Goal: Transaction & Acquisition: Book appointment/travel/reservation

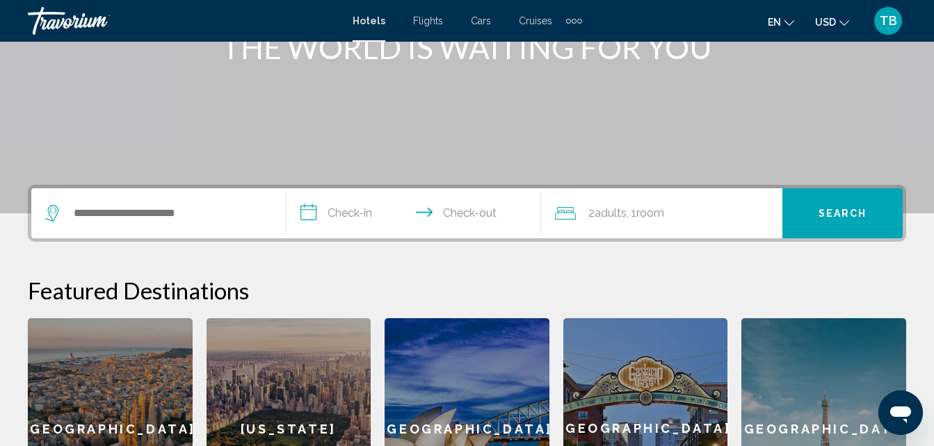
scroll to position [250, 0]
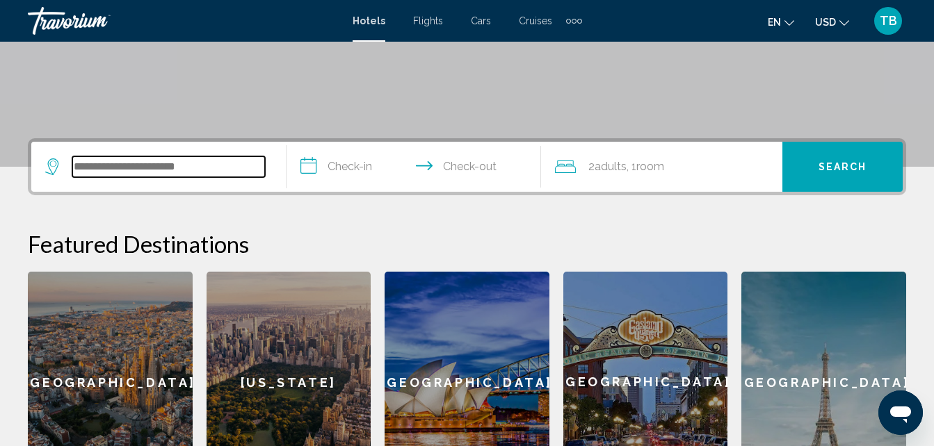
click at [114, 167] on input "Search widget" at bounding box center [168, 166] width 193 height 21
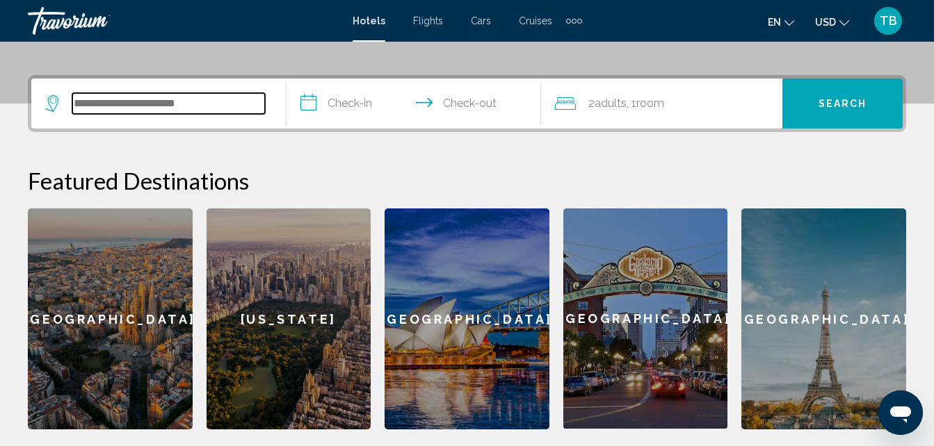
scroll to position [343, 0]
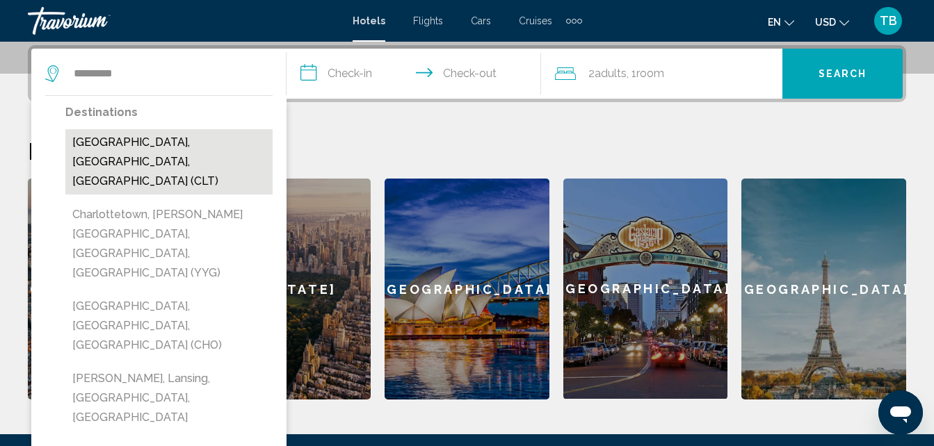
click at [140, 142] on button "[GEOGRAPHIC_DATA], [GEOGRAPHIC_DATA], [GEOGRAPHIC_DATA] (CLT)" at bounding box center [168, 161] width 207 height 65
type input "**********"
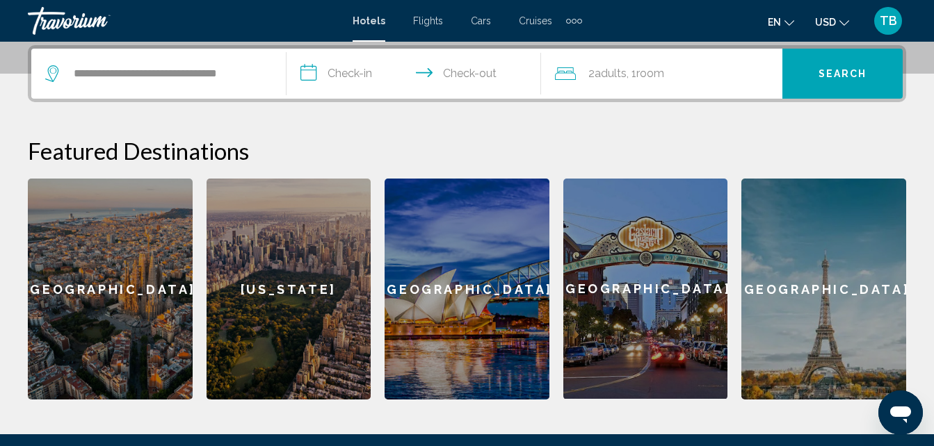
click at [304, 74] on input "**********" at bounding box center [416, 76] width 261 height 54
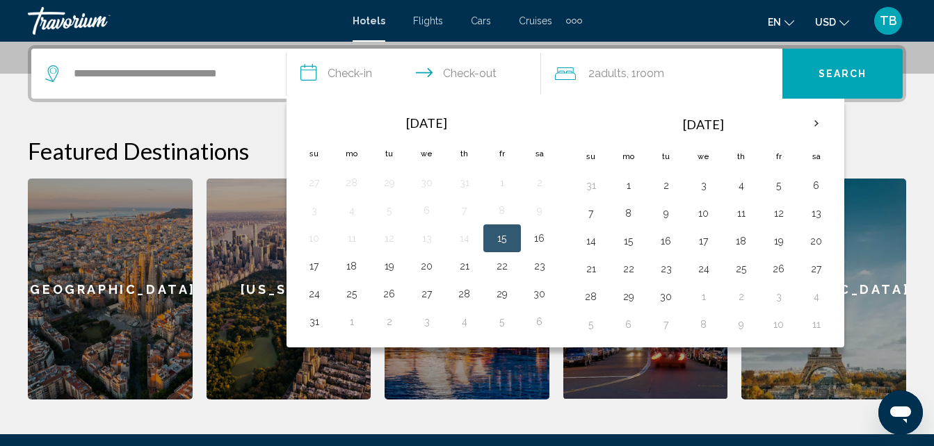
click at [460, 72] on input "**********" at bounding box center [416, 76] width 261 height 54
click at [316, 268] on button "17" at bounding box center [314, 265] width 22 height 19
click at [343, 76] on input "**********" at bounding box center [416, 76] width 261 height 54
click at [320, 73] on input "**********" at bounding box center [416, 76] width 261 height 54
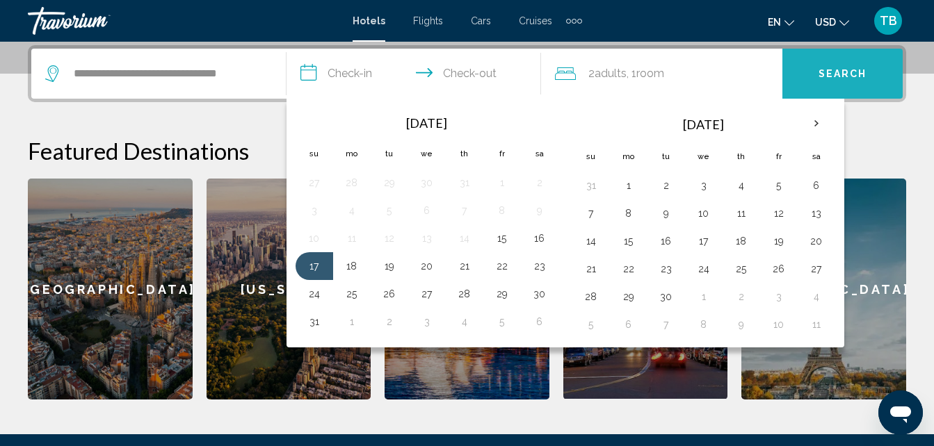
click at [839, 62] on button "Search" at bounding box center [842, 74] width 120 height 50
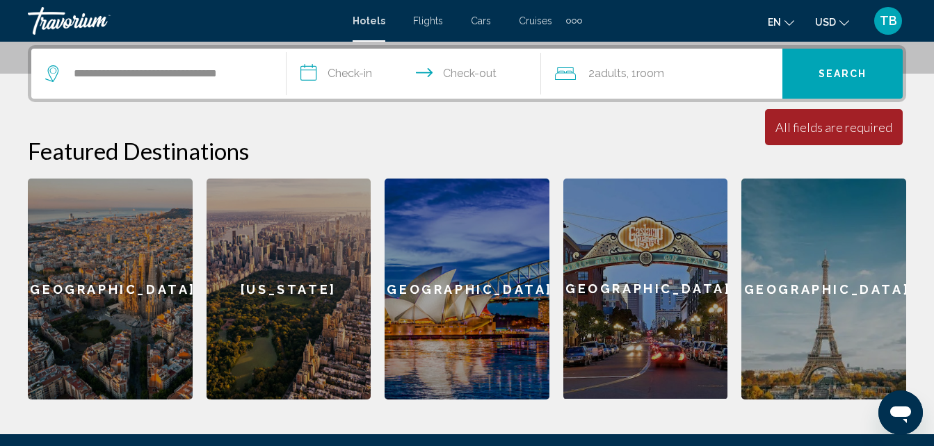
click at [334, 78] on input "**********" at bounding box center [416, 76] width 261 height 54
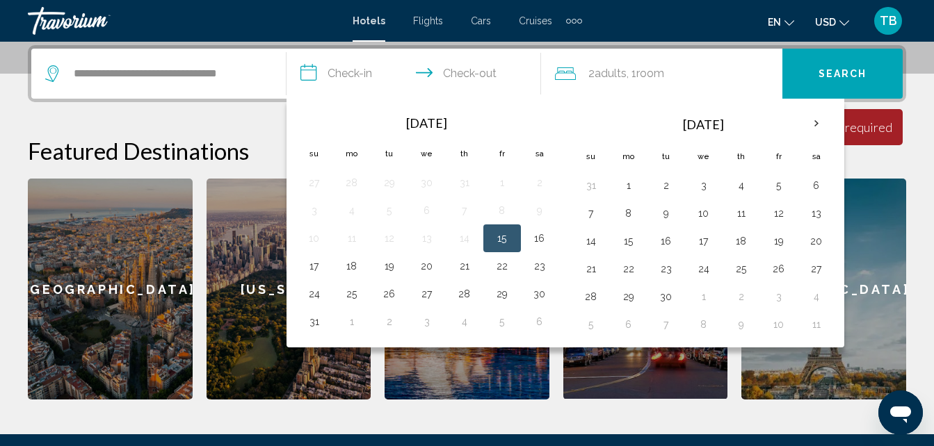
click at [506, 236] on button "15" at bounding box center [502, 238] width 22 height 19
click at [464, 70] on input "**********" at bounding box center [416, 76] width 261 height 54
click at [315, 264] on button "17" at bounding box center [314, 265] width 22 height 19
type input "**********"
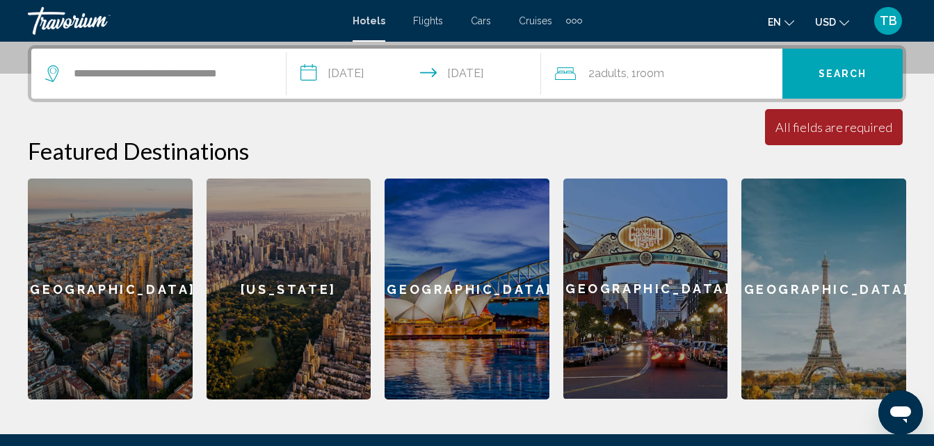
click at [824, 79] on span "Search" at bounding box center [842, 74] width 49 height 11
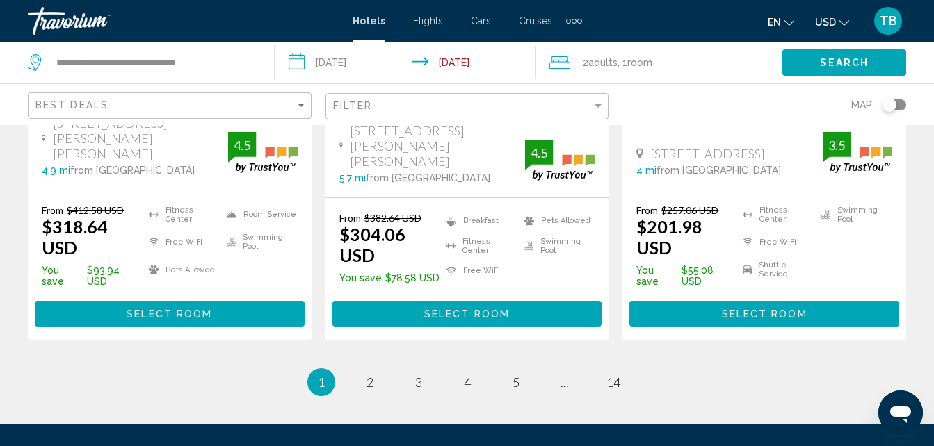
scroll to position [1994, 0]
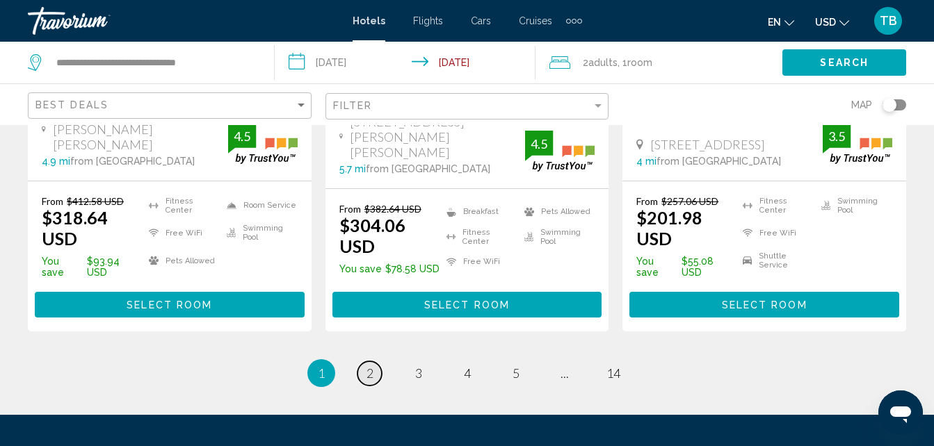
click at [369, 366] on span "2" at bounding box center [369, 373] width 7 height 15
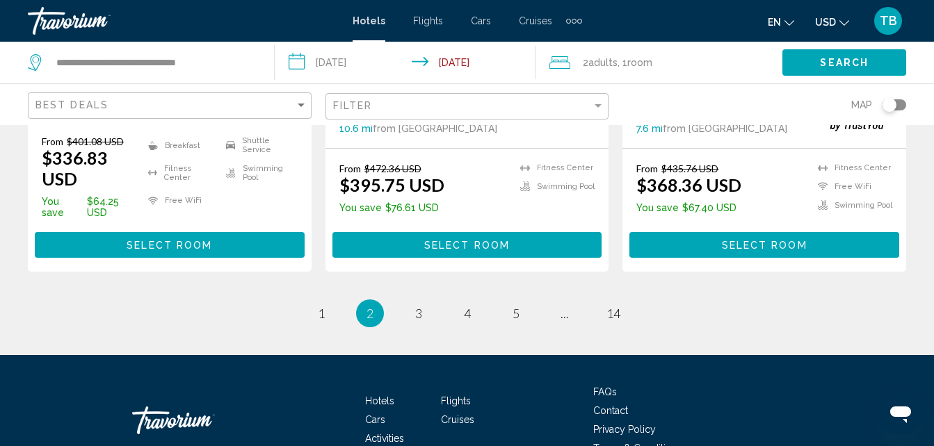
scroll to position [2064, 0]
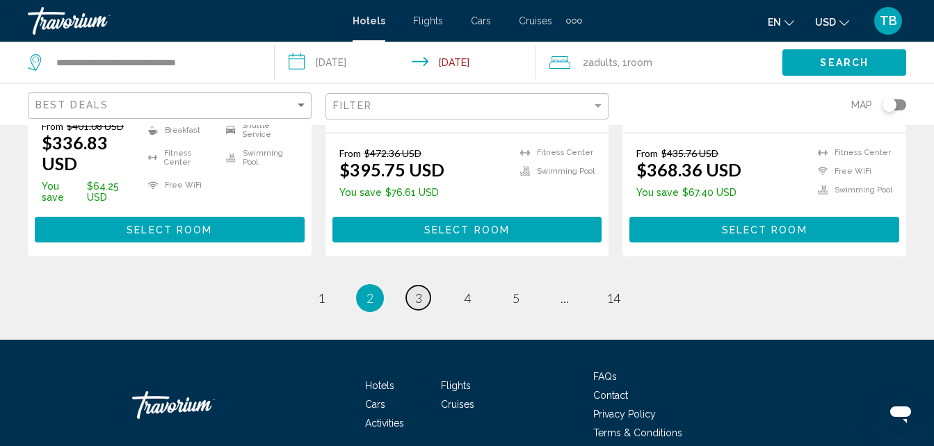
click at [416, 291] on span "3" at bounding box center [418, 298] width 7 height 15
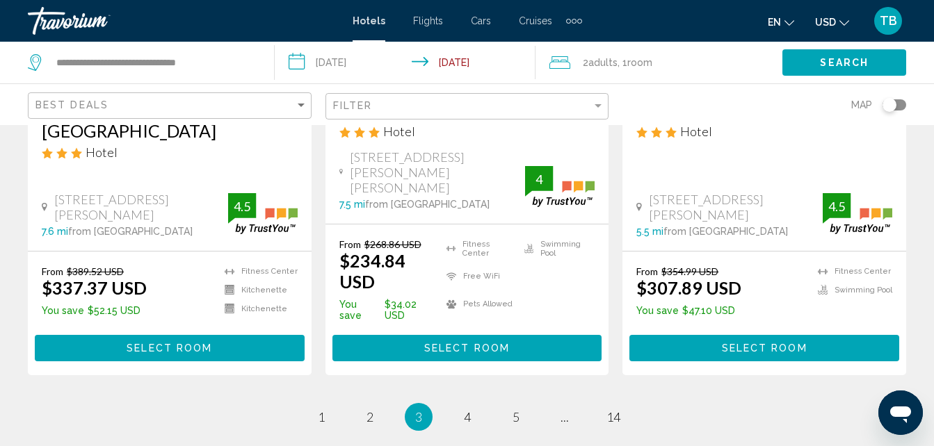
scroll to position [2101, 0]
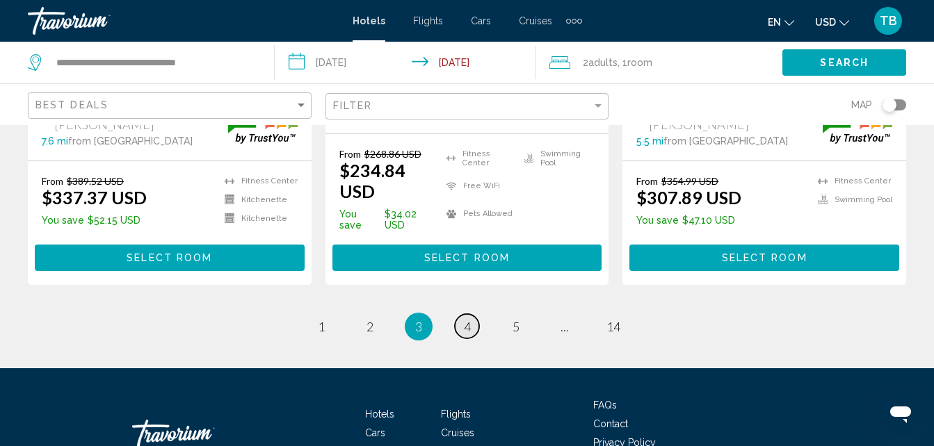
click at [465, 319] on span "4" at bounding box center [467, 326] width 7 height 15
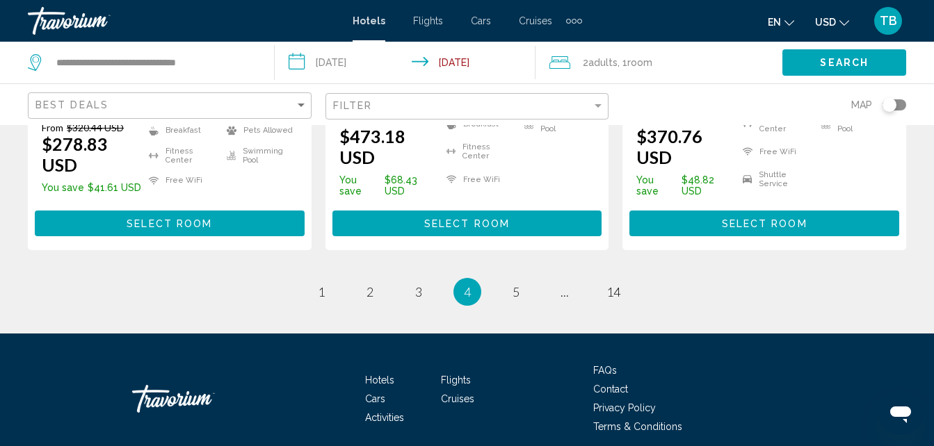
scroll to position [2103, 0]
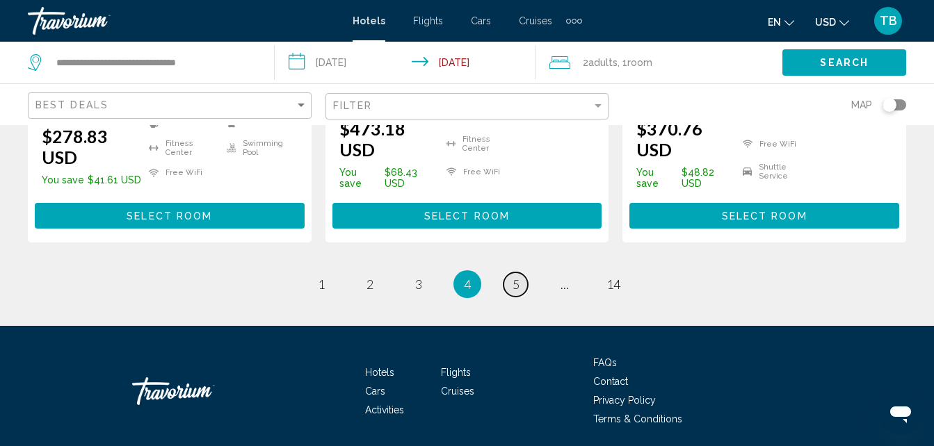
click at [520, 272] on link "page 5" at bounding box center [515, 284] width 24 height 24
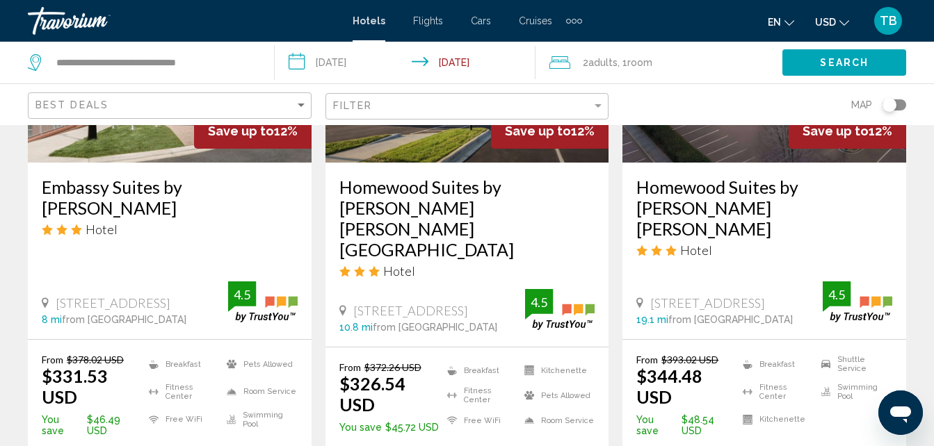
scroll to position [2048, 0]
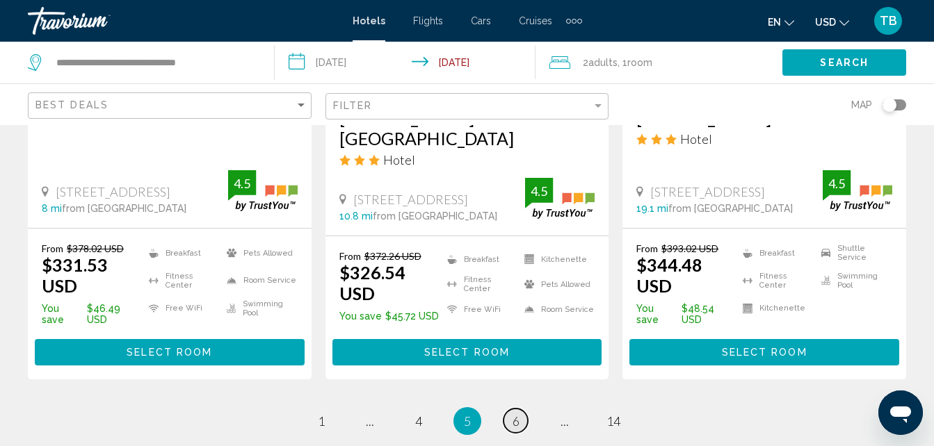
click at [519, 409] on link "page 6" at bounding box center [515, 421] width 24 height 24
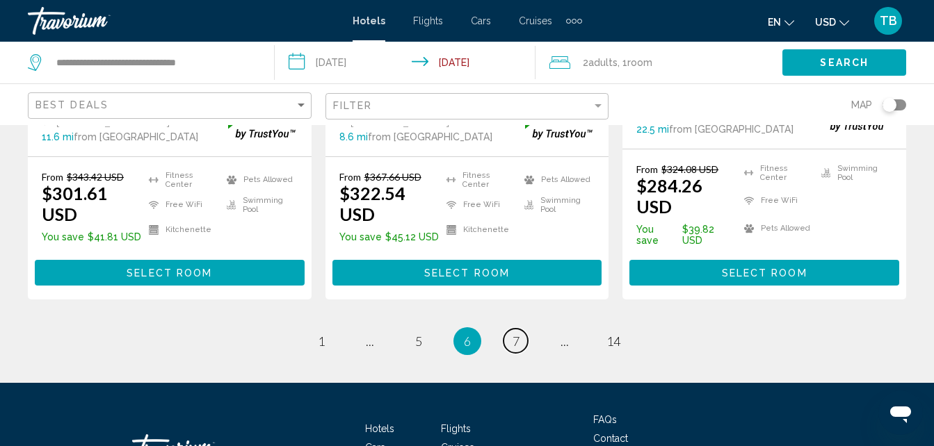
scroll to position [2105, 0]
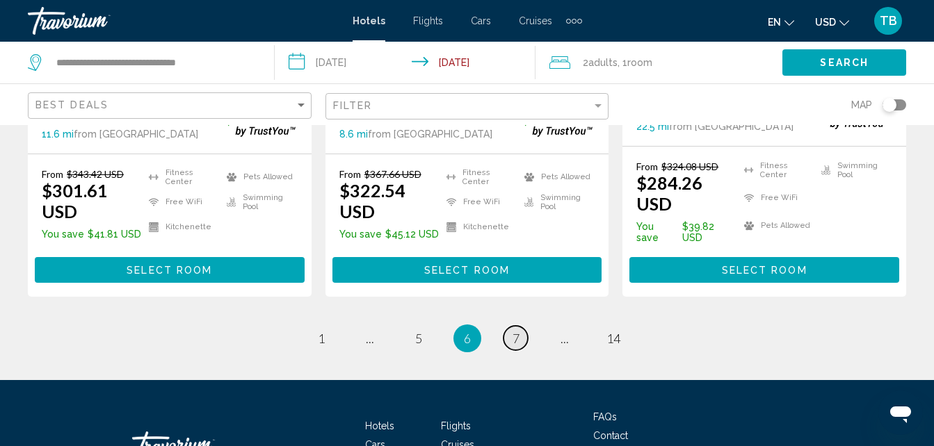
click at [516, 331] on span "7" at bounding box center [515, 338] width 7 height 15
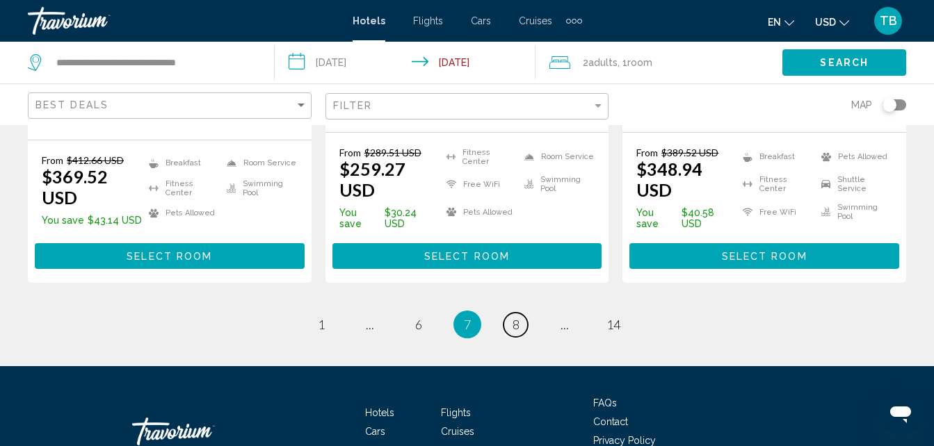
scroll to position [2083, 0]
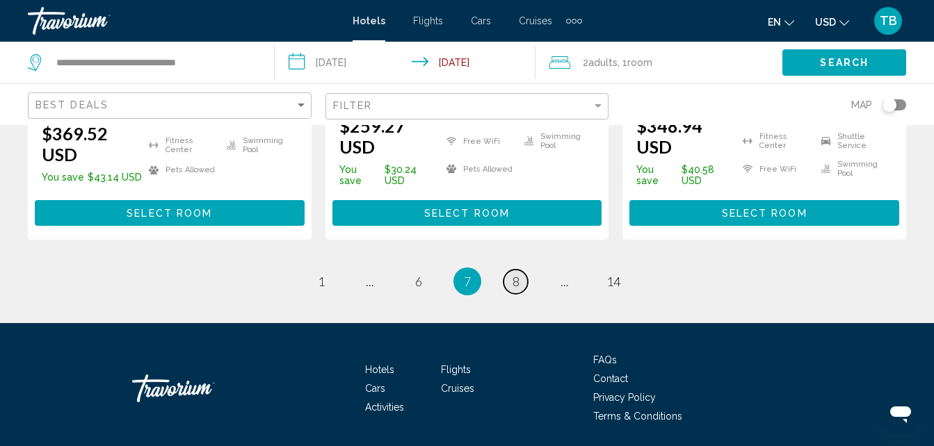
click at [516, 274] on span "8" at bounding box center [515, 281] width 7 height 15
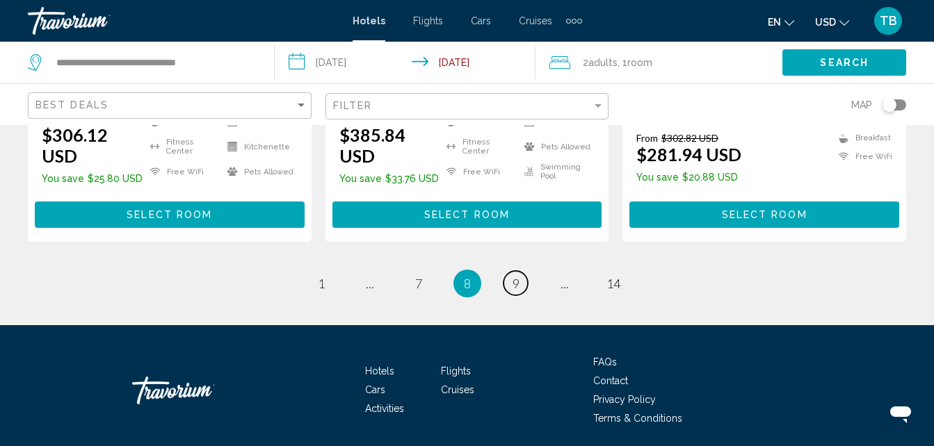
scroll to position [2062, 0]
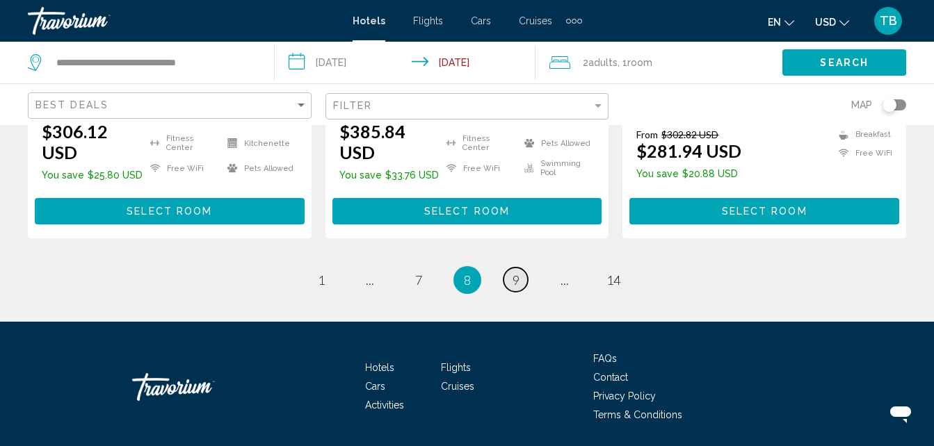
click at [516, 272] on span "9" at bounding box center [515, 279] width 7 height 15
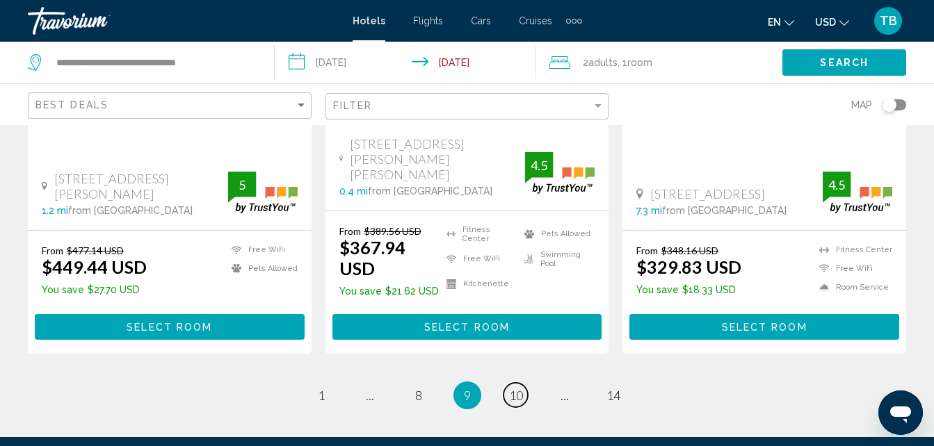
scroll to position [2101, 0]
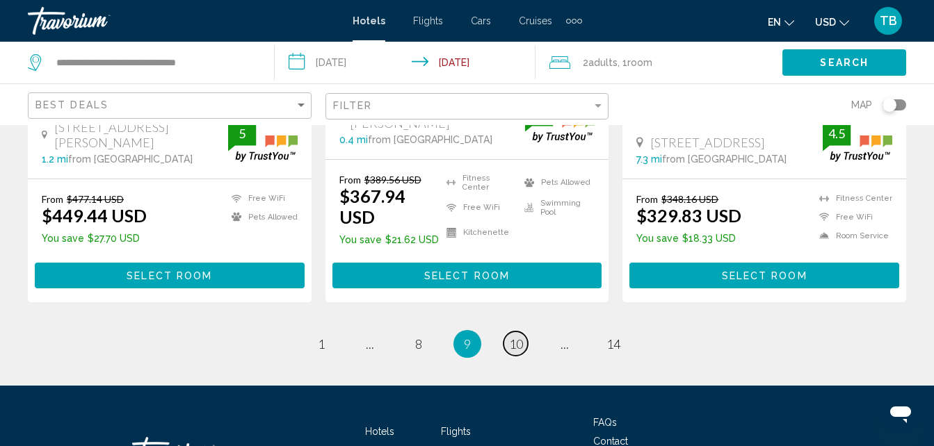
click at [514, 336] on span "10" at bounding box center [516, 343] width 14 height 15
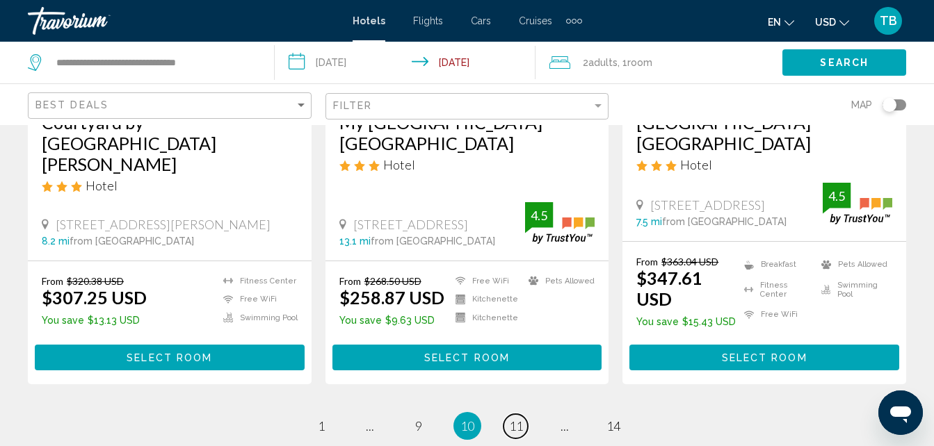
scroll to position [2081, 0]
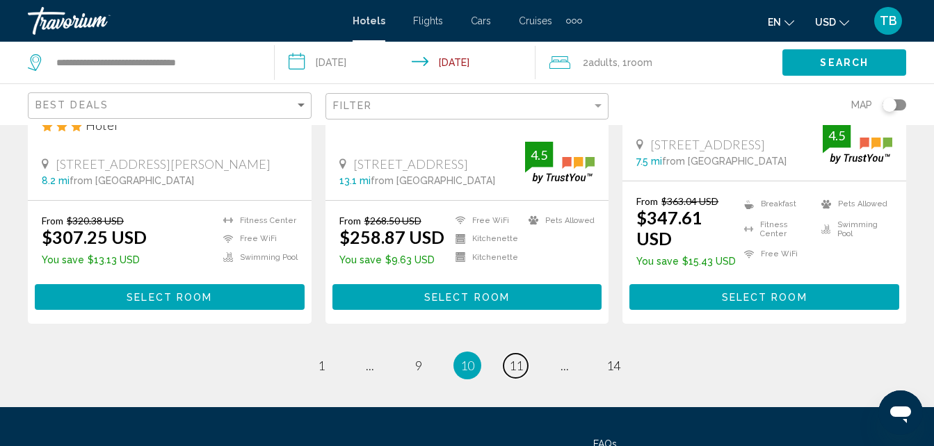
click at [517, 358] on span "11" at bounding box center [516, 365] width 14 height 15
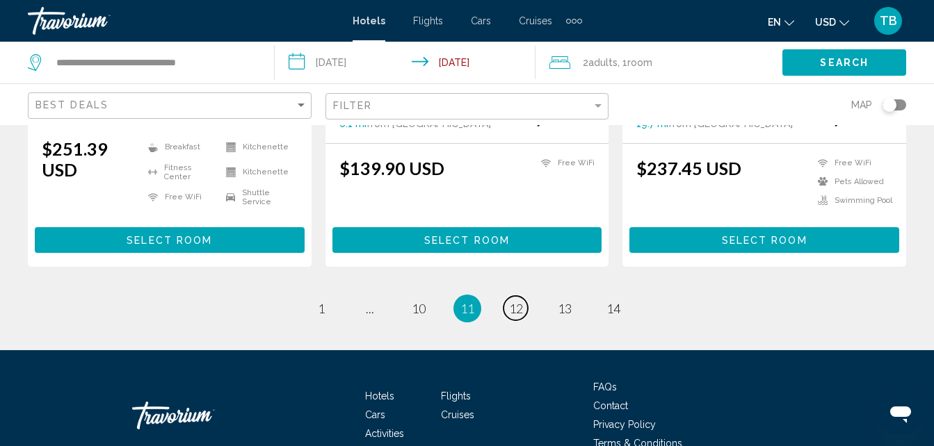
scroll to position [2104, 0]
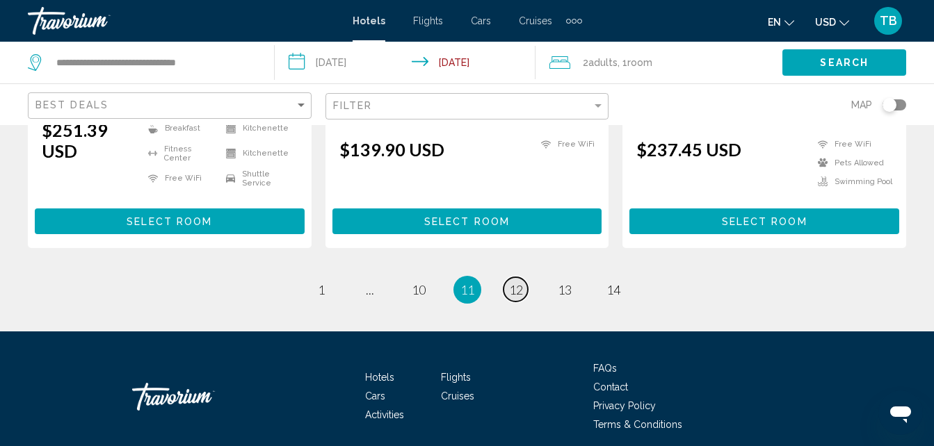
click at [517, 282] on span "12" at bounding box center [516, 289] width 14 height 15
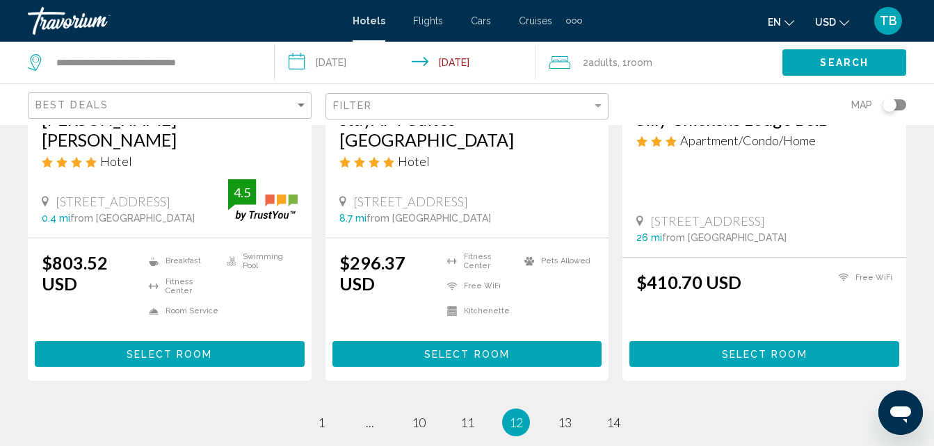
scroll to position [2041, 0]
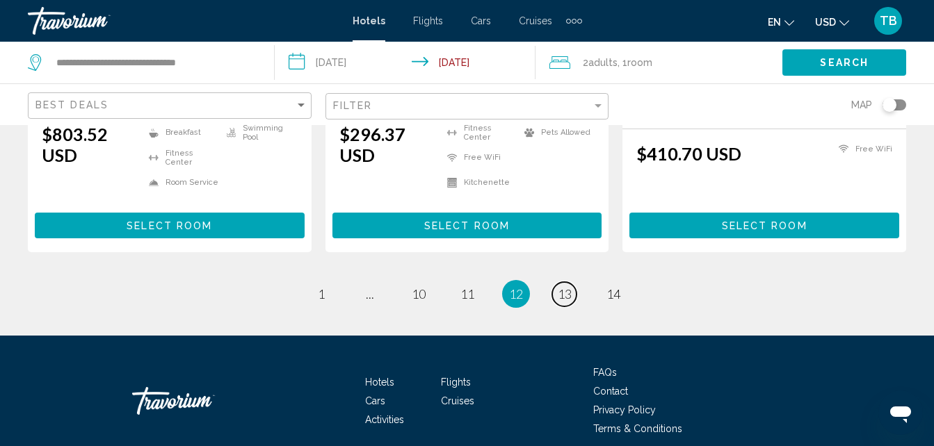
click at [571, 282] on link "page 13" at bounding box center [564, 294] width 24 height 24
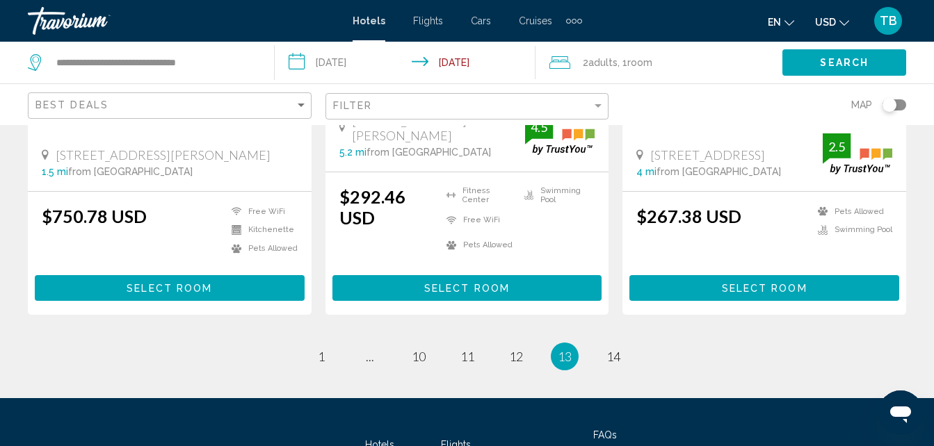
scroll to position [2049, 0]
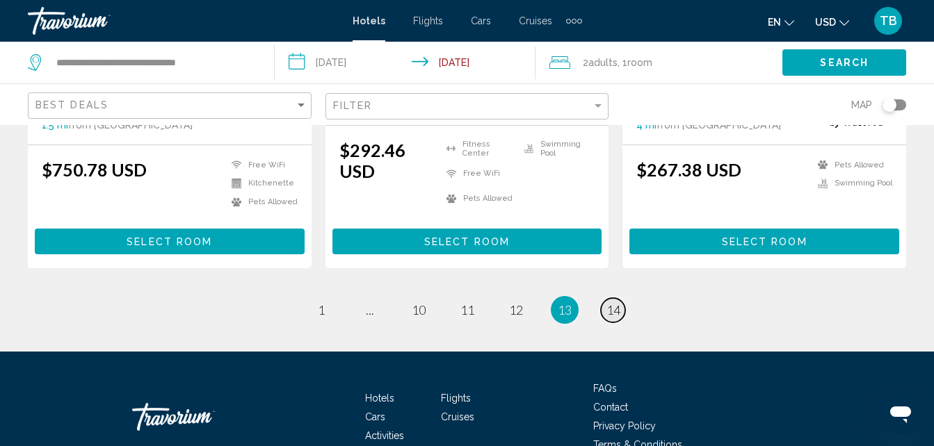
click at [612, 302] on span "14" at bounding box center [613, 309] width 14 height 15
